Goal: Transaction & Acquisition: Subscribe to service/newsletter

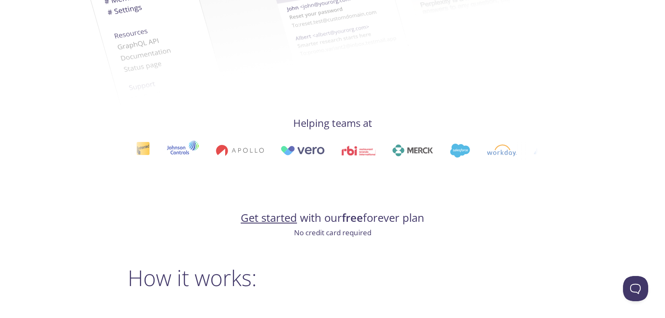
scroll to position [546, 0]
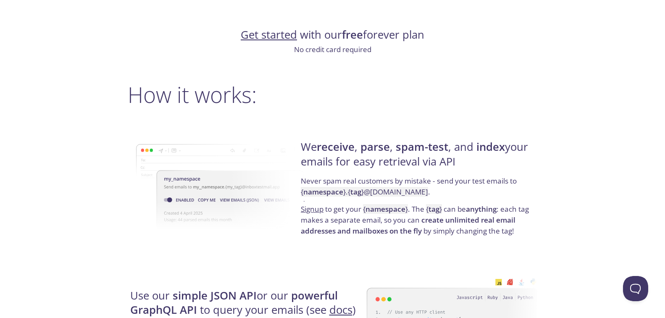
click at [271, 34] on link "Get started" at bounding box center [269, 34] width 56 height 15
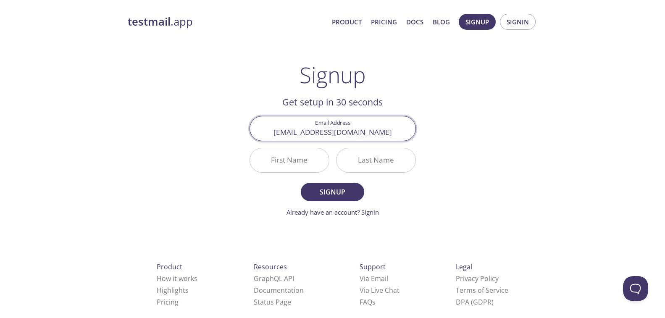
type input "[EMAIL_ADDRESS][DOMAIN_NAME]"
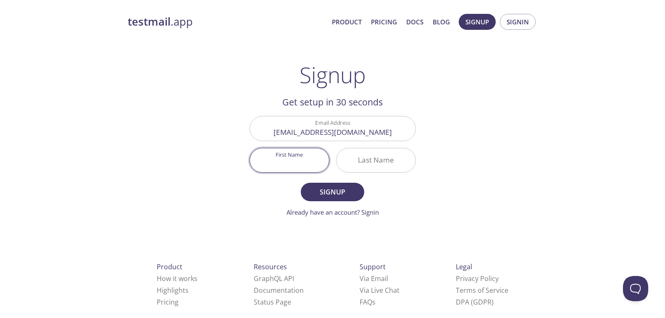
click at [256, 158] on input "First Name" at bounding box center [289, 160] width 79 height 24
type input "Sheikha"
click at [349, 163] on input "Last Name" at bounding box center [375, 160] width 79 height 24
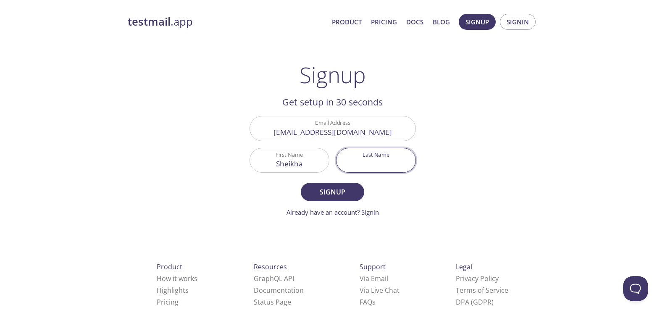
type input "[PERSON_NAME]"
click at [327, 196] on span "Signup" at bounding box center [332, 192] width 45 height 12
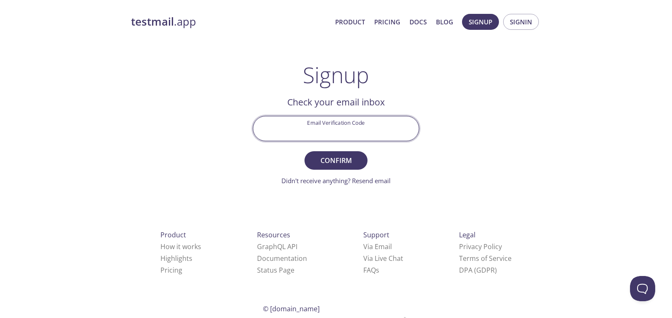
paste input "79SS7XD"
type input "79SS7XD"
click at [346, 163] on span "Confirm" at bounding box center [336, 161] width 45 height 12
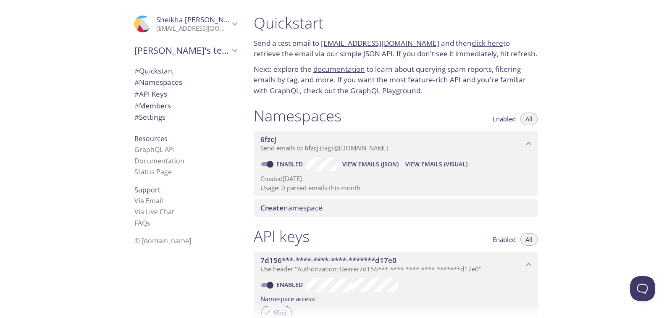
drag, startPoint x: 325, startPoint y: 30, endPoint x: 320, endPoint y: 46, distance: 16.1
click at [320, 46] on div "Quickstart Send a test email to 6fzcj.test@inbox.testmail.app and then click he…" at bounding box center [395, 54] width 297 height 93
drag, startPoint x: 322, startPoint y: 40, endPoint x: 416, endPoint y: 45, distance: 94.2
click at [416, 45] on p "Send a test email to [EMAIL_ADDRESS][DOMAIN_NAME] and then click here to retrie…" at bounding box center [396, 48] width 284 height 21
drag, startPoint x: 375, startPoint y: 39, endPoint x: 572, endPoint y: 35, distance: 197.8
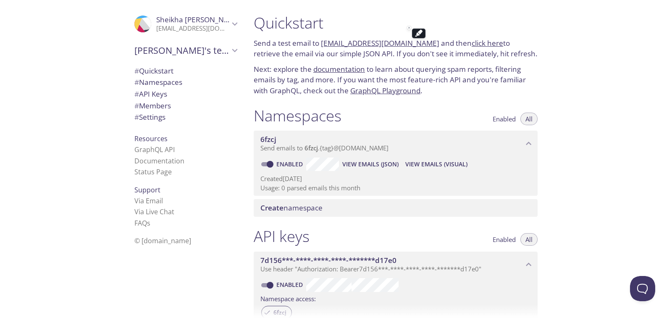
click at [572, 35] on div "Quickstart Send a test email to 6fzcj.test@inbox.testmail.app and then click he…" at bounding box center [459, 159] width 425 height 318
click at [472, 40] on link "click here" at bounding box center [487, 43] width 31 height 10
drag, startPoint x: 319, startPoint y: 39, endPoint x: 414, endPoint y: 43, distance: 95.4
click at [414, 43] on p "Send a test email to [EMAIL_ADDRESS][DOMAIN_NAME] and then click here to retrie…" at bounding box center [396, 48] width 284 height 21
copy link "[EMAIL_ADDRESS][DOMAIN_NAME]"
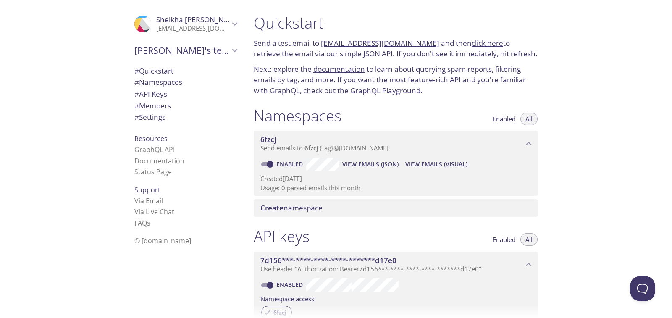
click at [472, 42] on link "click here" at bounding box center [487, 43] width 31 height 10
drag, startPoint x: 318, startPoint y: 38, endPoint x: 419, endPoint y: 39, distance: 100.4
click at [419, 39] on p "Send a test email to [EMAIL_ADDRESS][DOMAIN_NAME] and then click here to retrie…" at bounding box center [396, 48] width 284 height 21
copy p "[EMAIL_ADDRESS][DOMAIN_NAME]"
click at [628, 91] on div "Quickstart Send a test email to [EMAIL_ADDRESS][DOMAIN_NAME] and then click her…" at bounding box center [459, 159] width 425 height 318
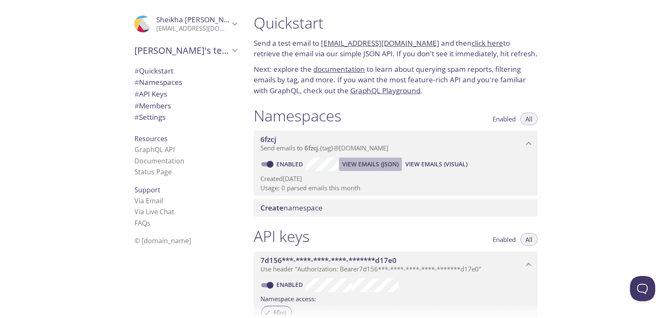
click at [372, 157] on button "View Emails (JSON)" at bounding box center [370, 163] width 63 height 13
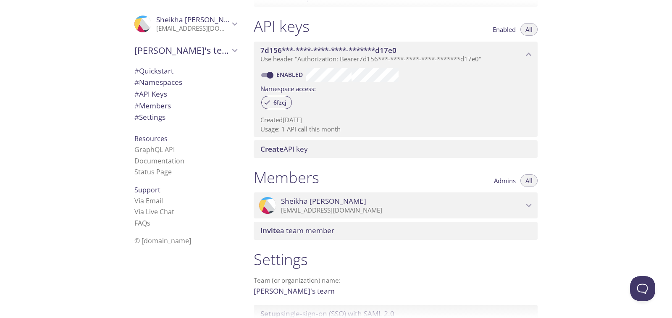
scroll to position [279, 0]
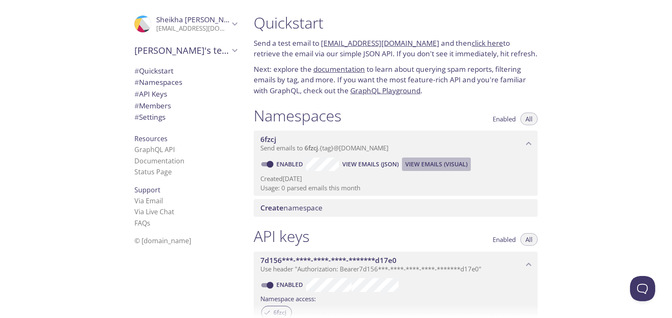
click at [432, 163] on span "View Emails (Visual)" at bounding box center [436, 164] width 62 height 10
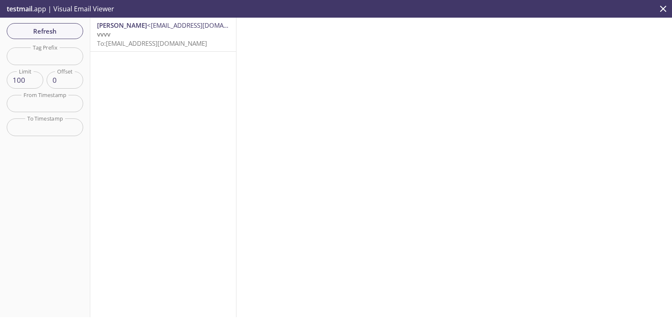
click at [124, 42] on span "To: [EMAIL_ADDRESS][DOMAIN_NAME]" at bounding box center [152, 43] width 110 height 8
